Goal: Information Seeking & Learning: Learn about a topic

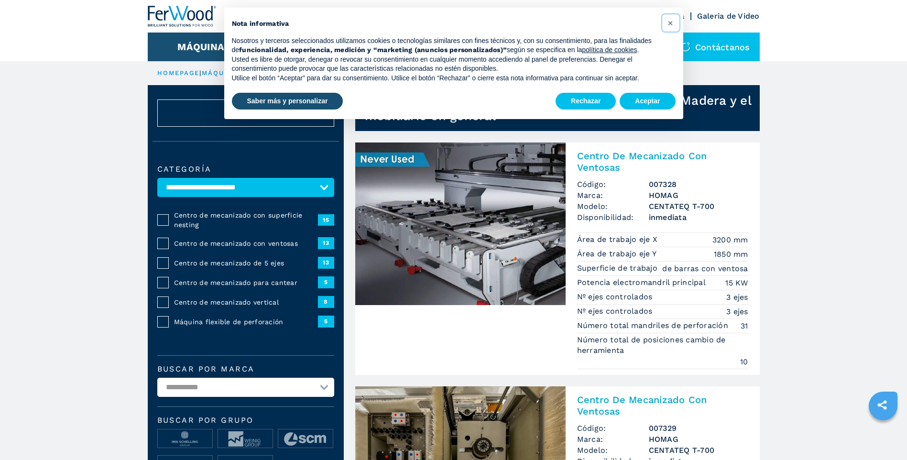
click at [670, 24] on span "×" at bounding box center [670, 22] width 6 height 11
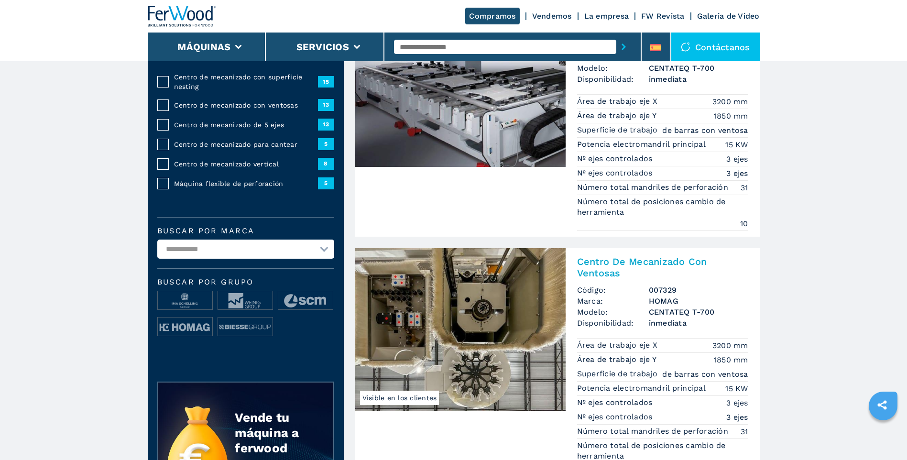
scroll to position [143, 0]
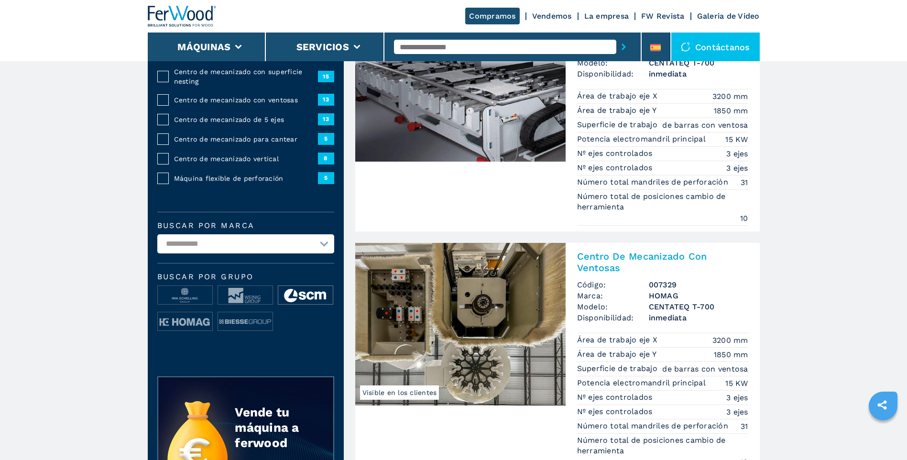
click at [305, 294] on img at bounding box center [305, 295] width 54 height 19
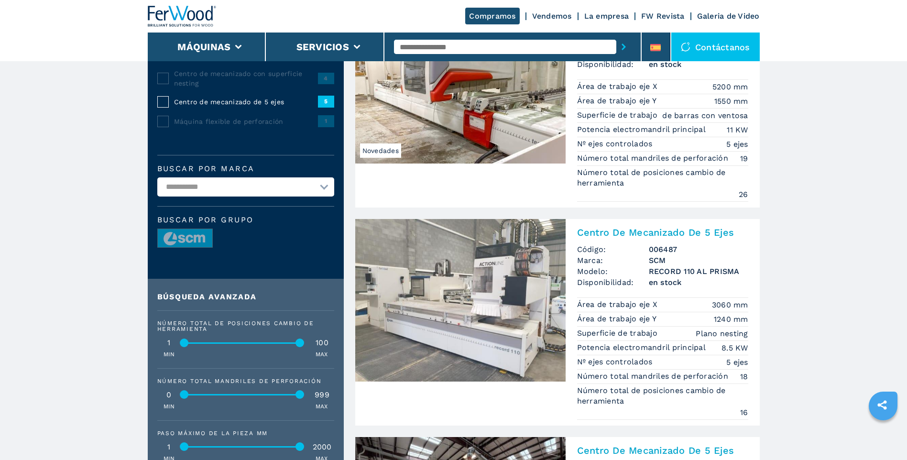
scroll to position [143, 0]
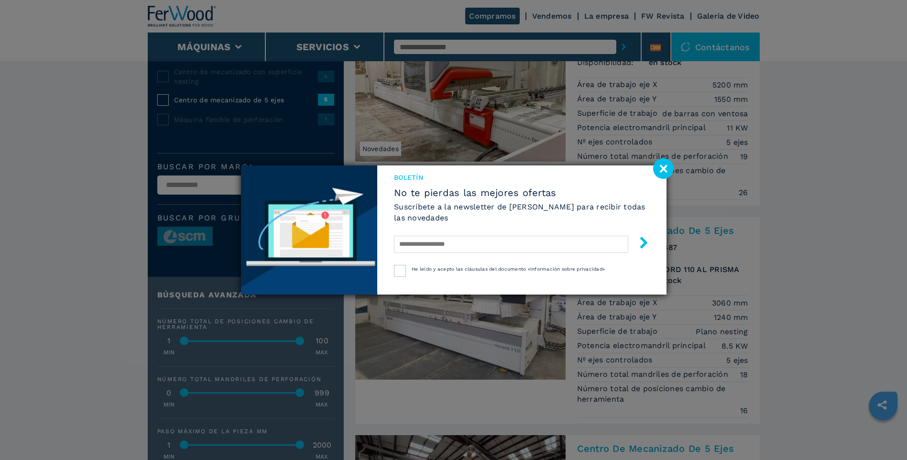
click at [662, 167] on image at bounding box center [663, 168] width 21 height 21
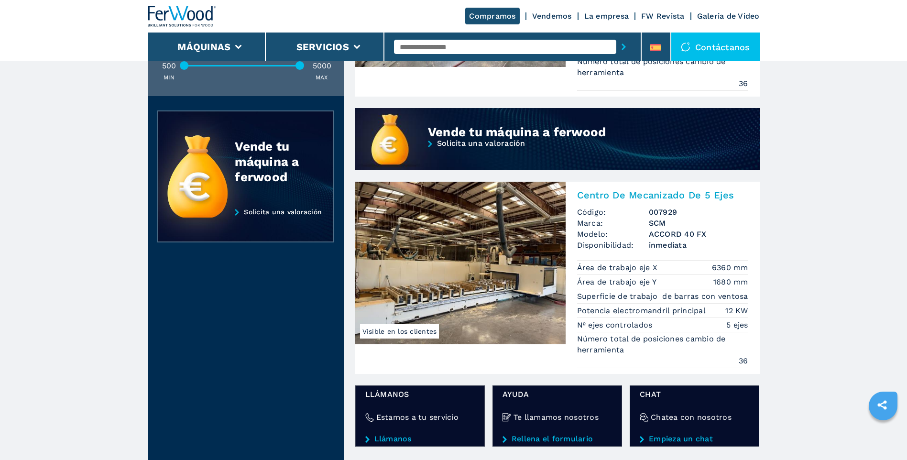
scroll to position [860, 0]
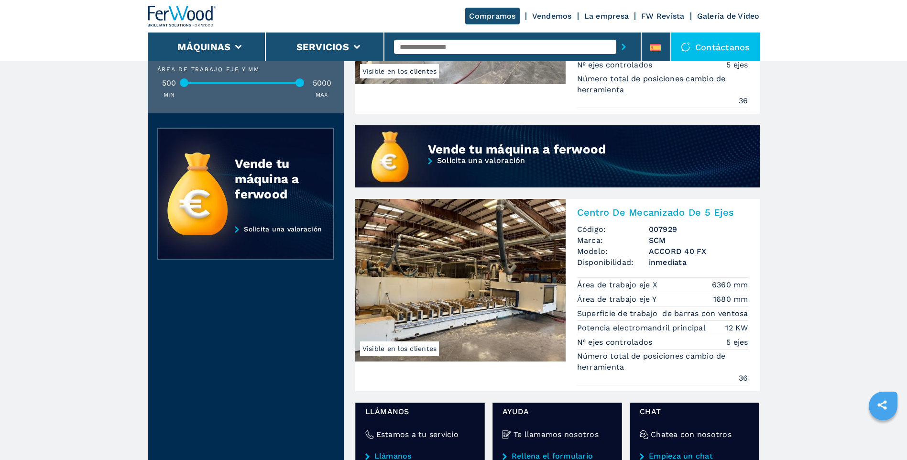
click at [494, 321] on img at bounding box center [460, 280] width 210 height 163
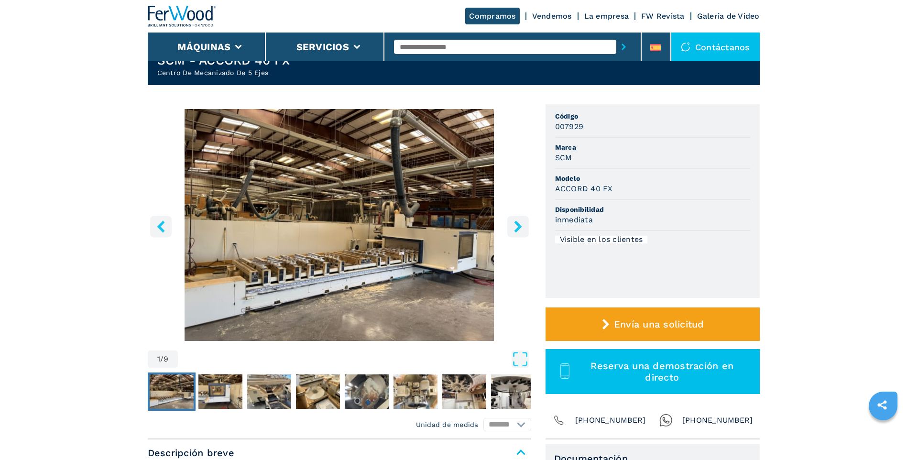
scroll to position [96, 0]
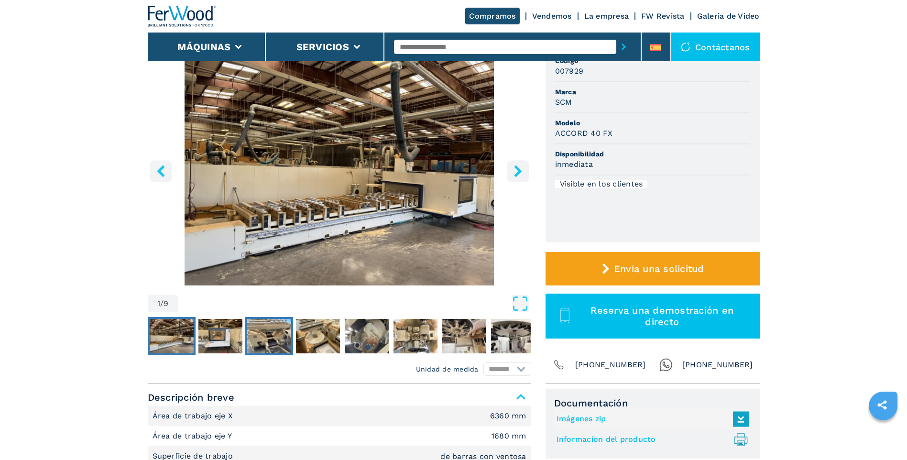
click at [272, 336] on img "Go to Slide 3" at bounding box center [269, 336] width 44 height 34
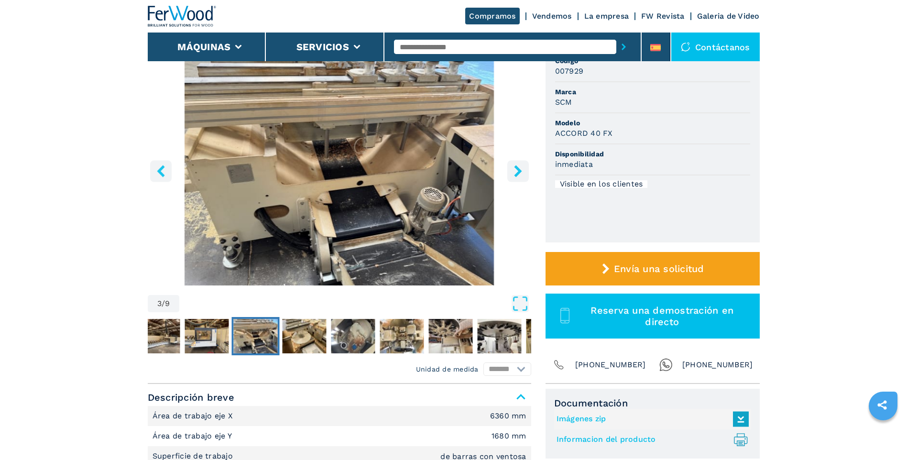
click at [513, 171] on icon "right-button" at bounding box center [518, 171] width 12 height 12
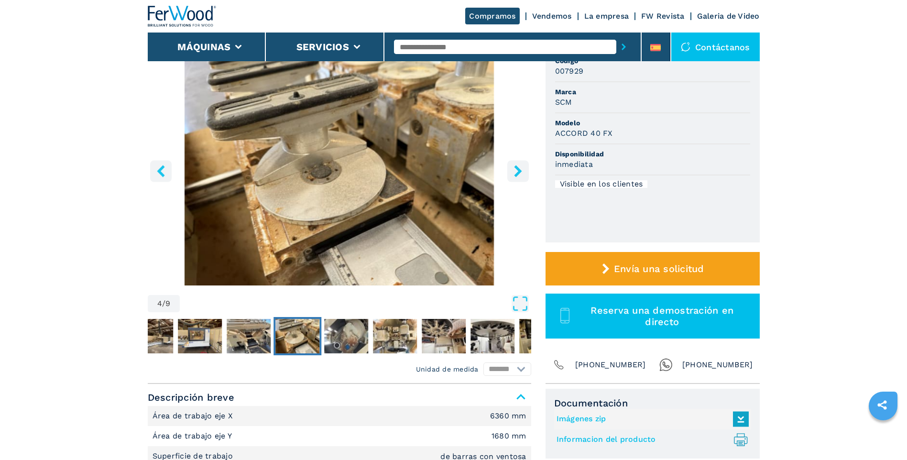
click at [515, 173] on icon "right-button" at bounding box center [518, 171] width 12 height 12
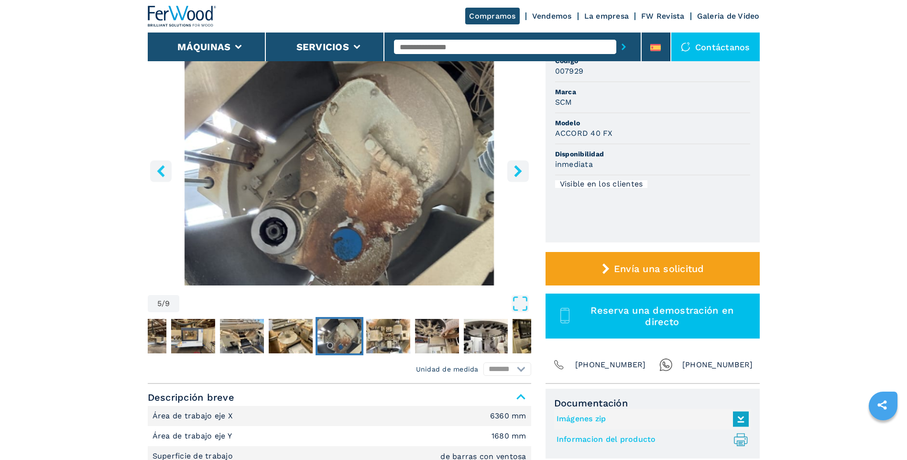
click at [515, 173] on icon "right-button" at bounding box center [518, 171] width 12 height 12
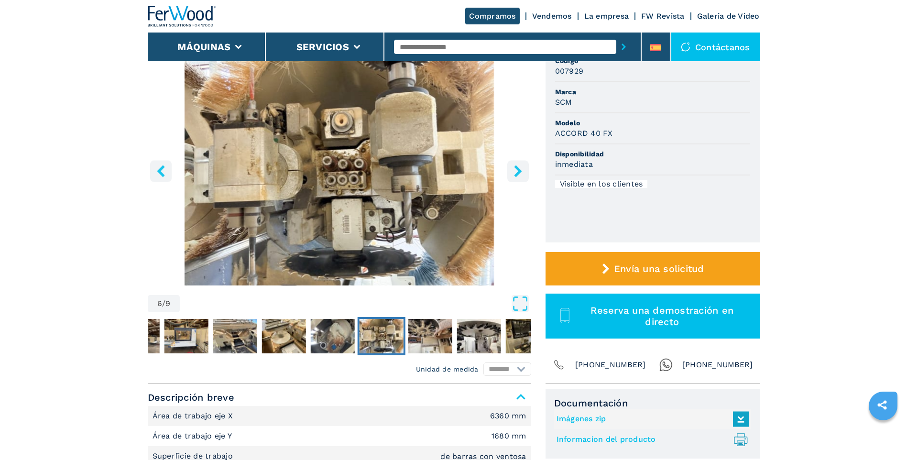
click at [515, 173] on icon "right-button" at bounding box center [518, 171] width 12 height 12
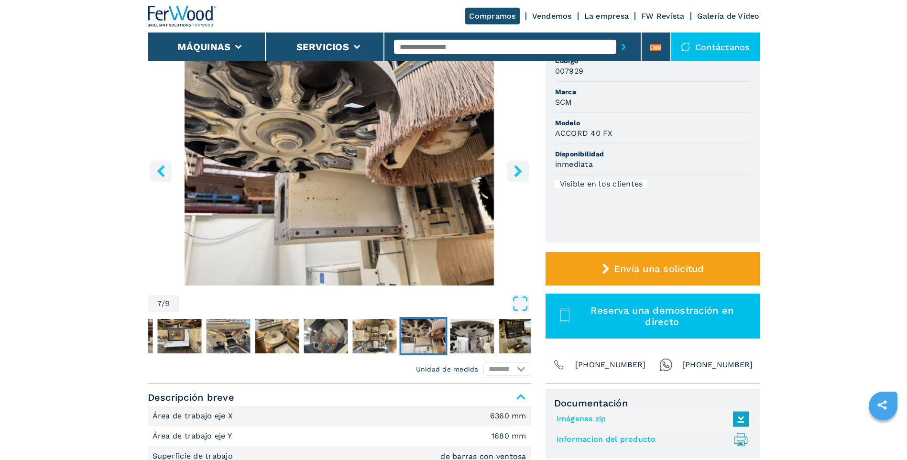
click at [515, 173] on icon "right-button" at bounding box center [518, 171] width 12 height 12
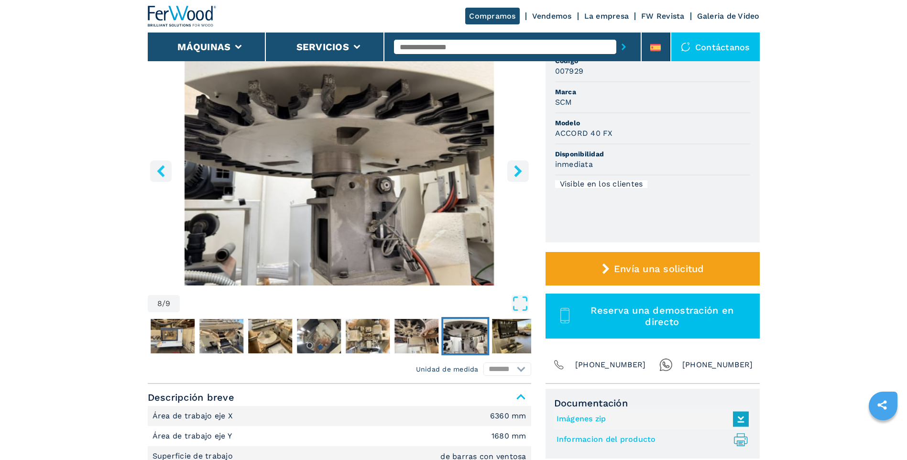
click at [515, 173] on icon "right-button" at bounding box center [518, 171] width 12 height 12
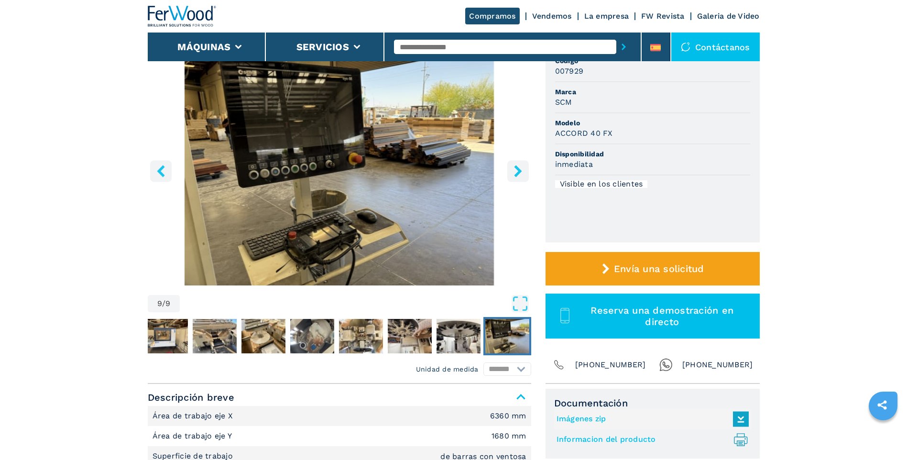
click at [515, 173] on icon "right-button" at bounding box center [518, 171] width 12 height 12
